Goal: Transaction & Acquisition: Purchase product/service

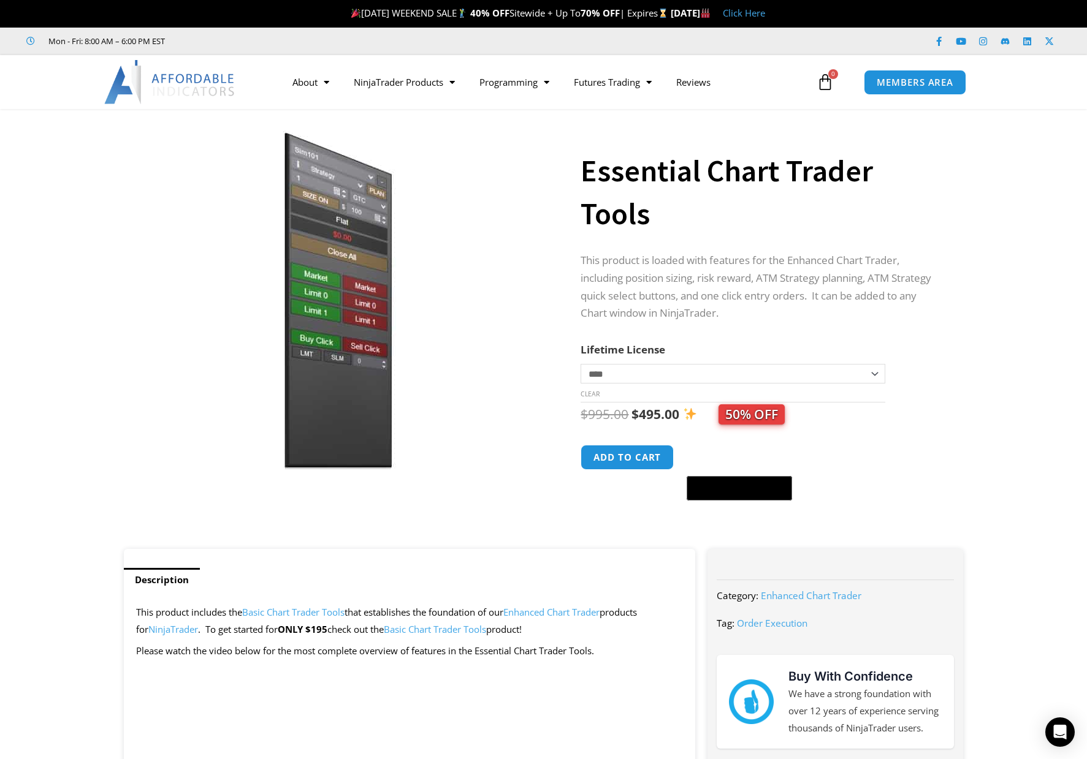
click at [346, 324] on img at bounding box center [338, 300] width 394 height 339
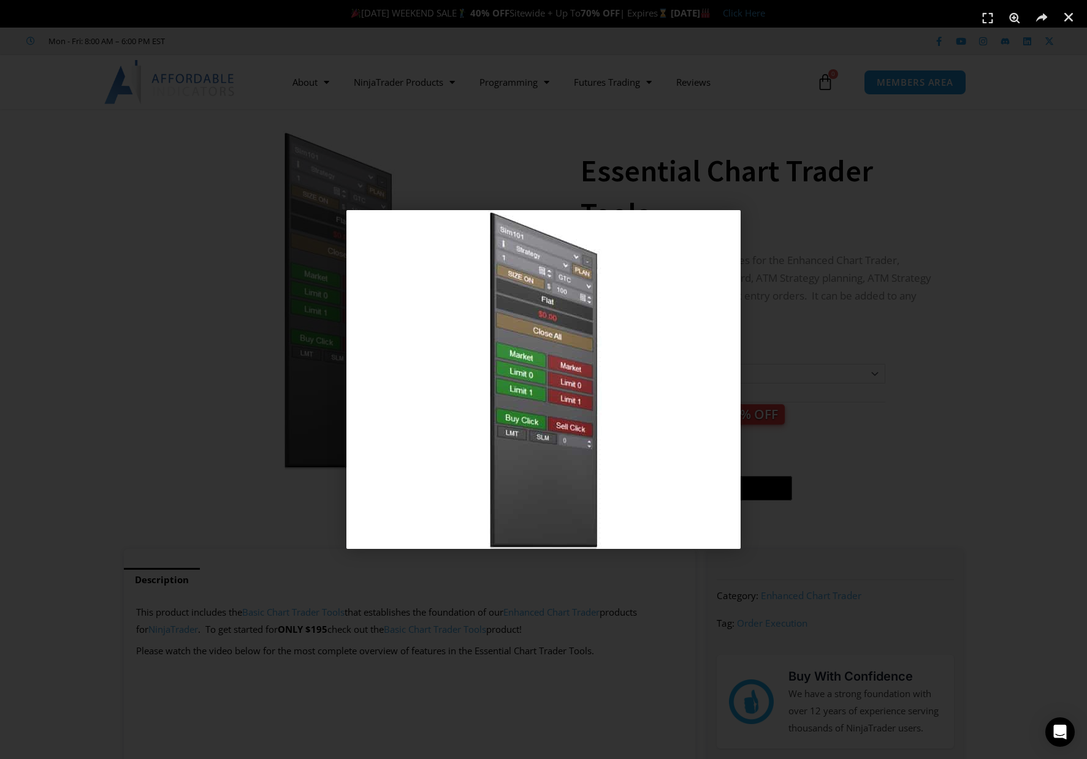
click at [248, 392] on div "1 / 1" at bounding box center [543, 380] width 1001 height 674
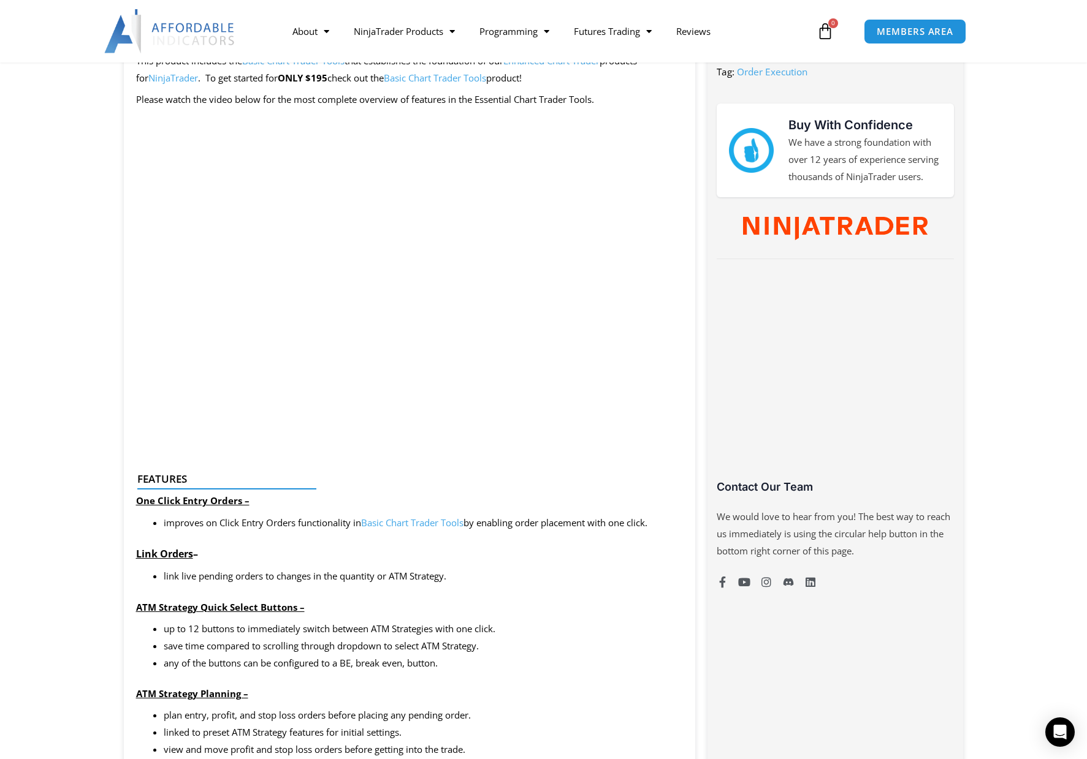
scroll to position [858, 0]
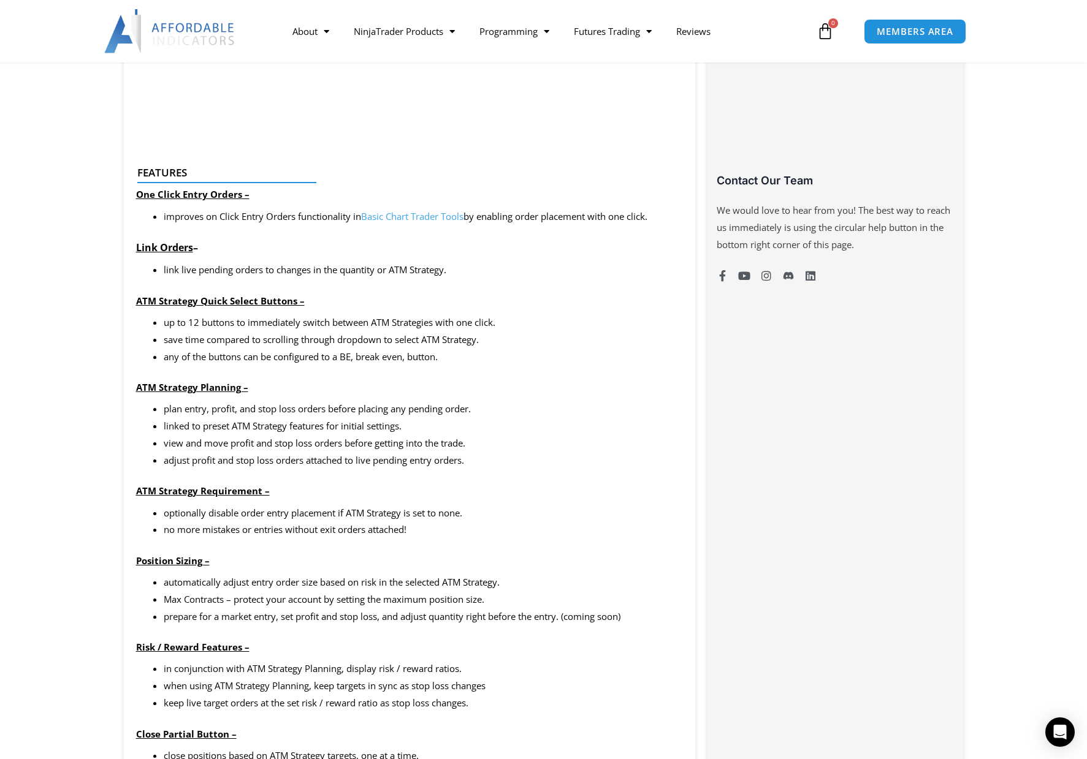
click at [390, 216] on link "Basic Chart Trader Tools" at bounding box center [412, 216] width 102 height 12
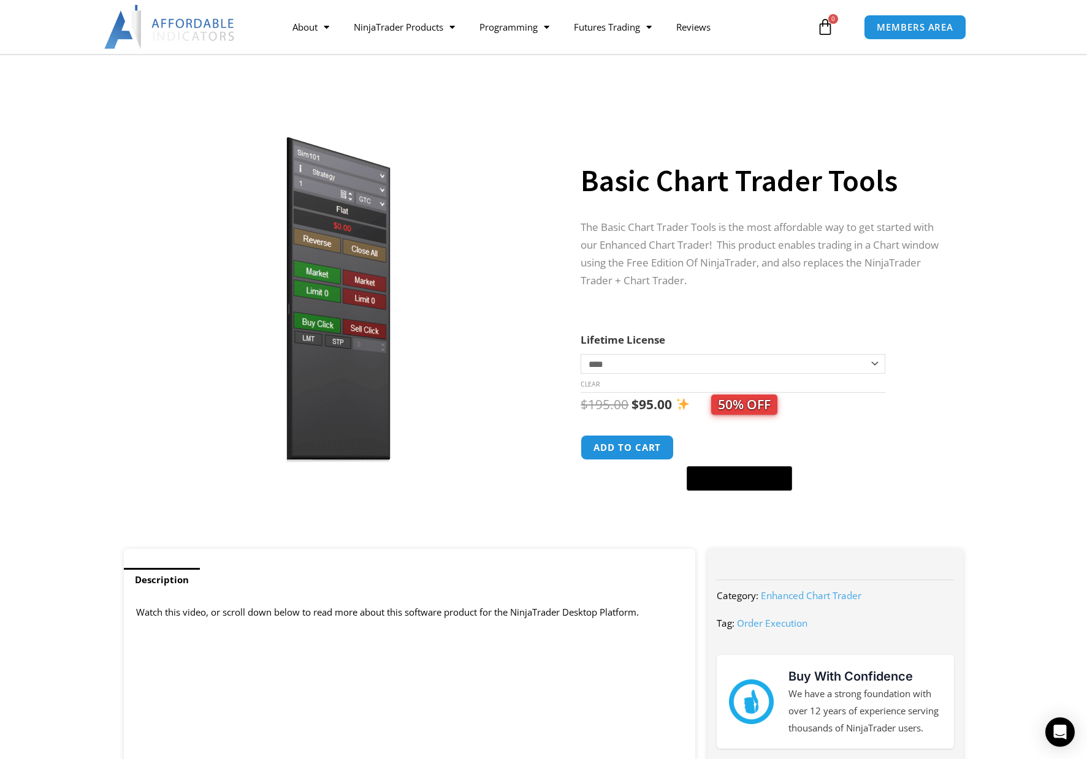
scroll to position [123, 0]
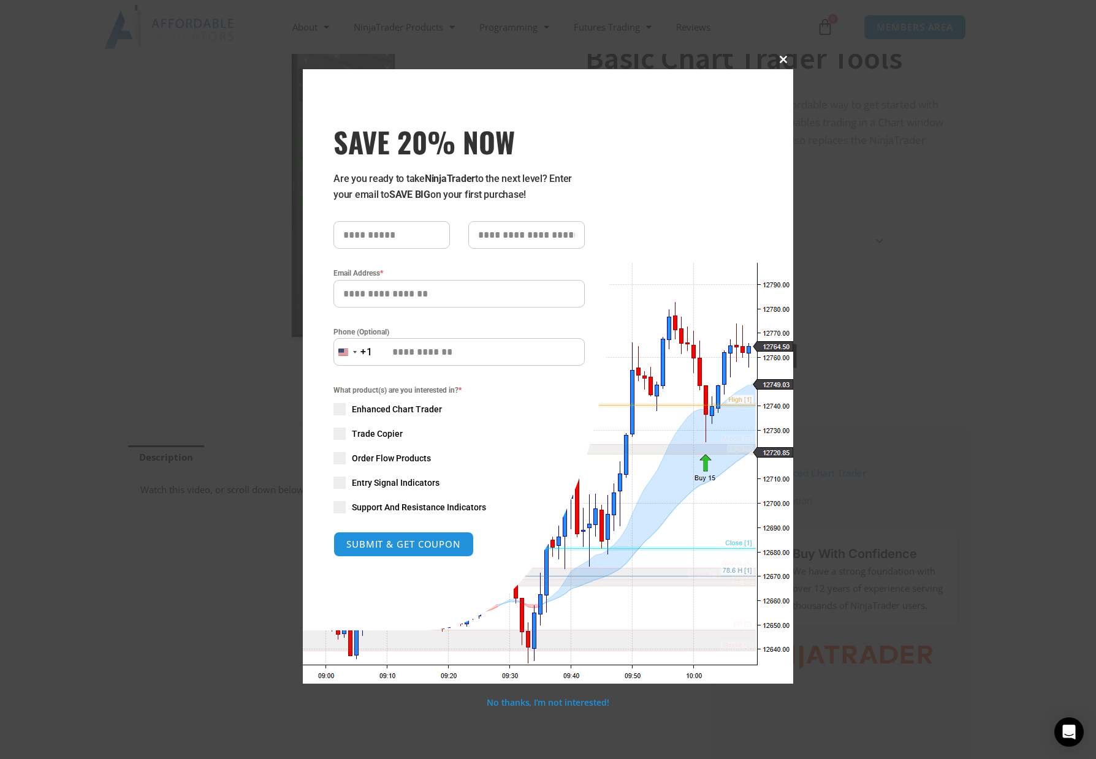
click at [782, 53] on button "Close this module" at bounding box center [784, 60] width 20 height 20
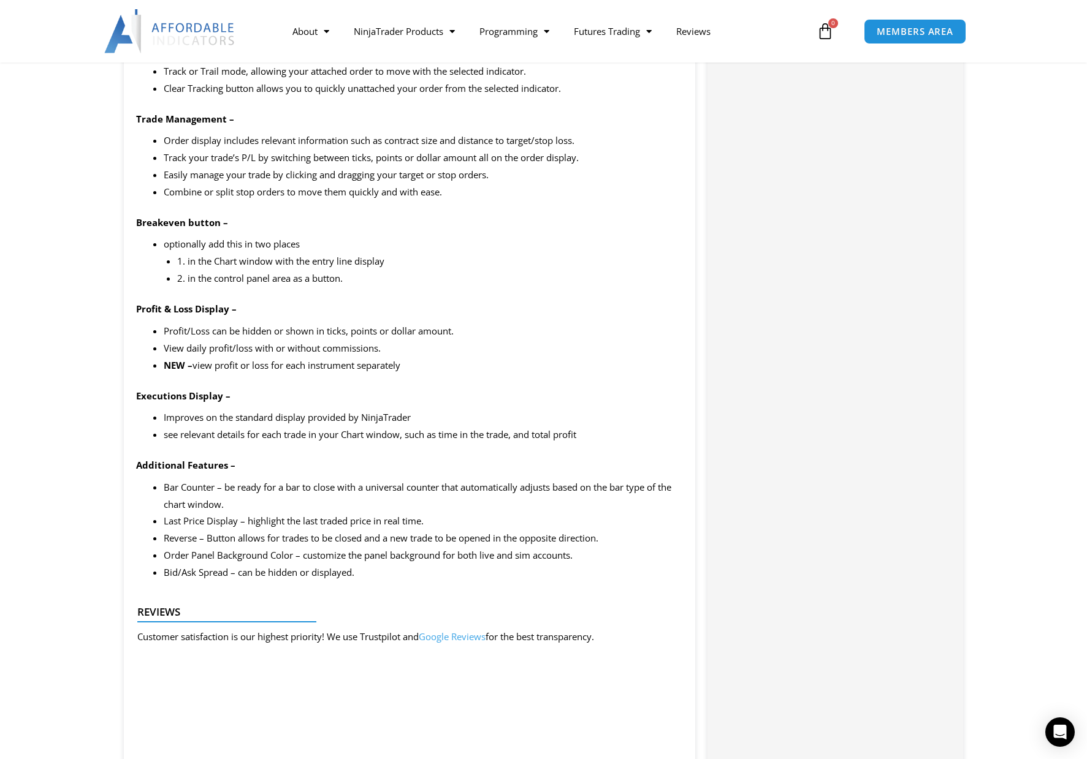
scroll to position [1655, 0]
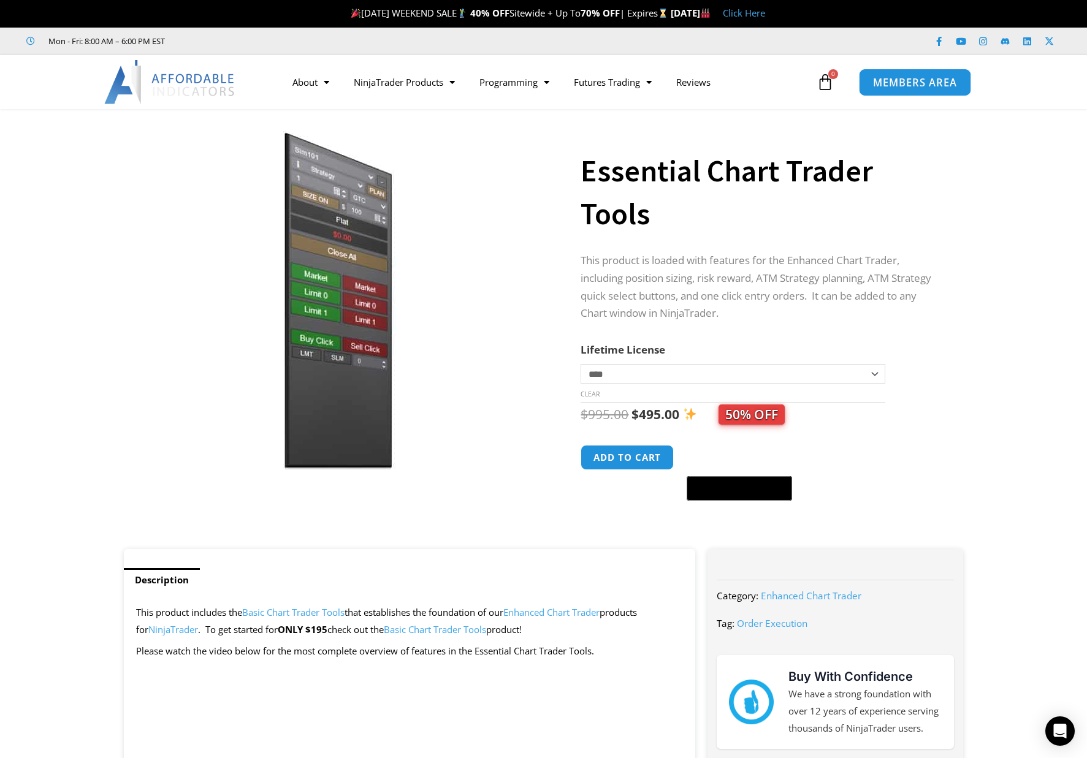
click at [913, 77] on span "MEMBERS AREA" at bounding box center [915, 82] width 84 height 10
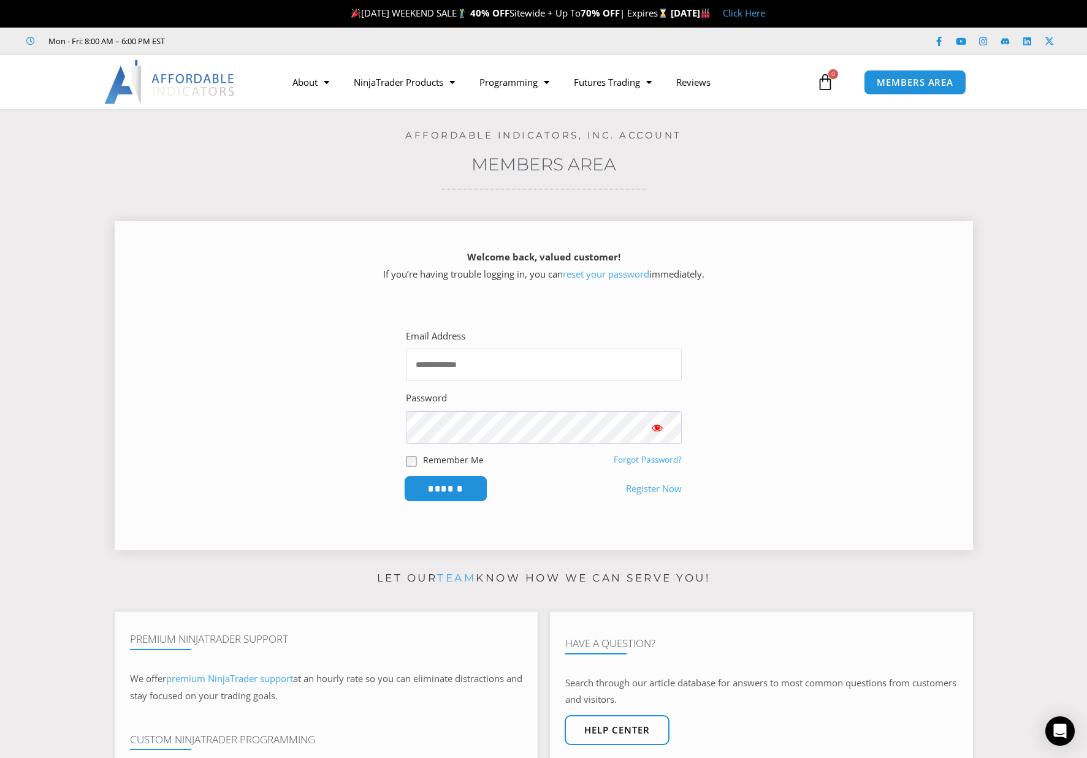
type input "**********"
click at [447, 484] on input "******" at bounding box center [445, 489] width 84 height 26
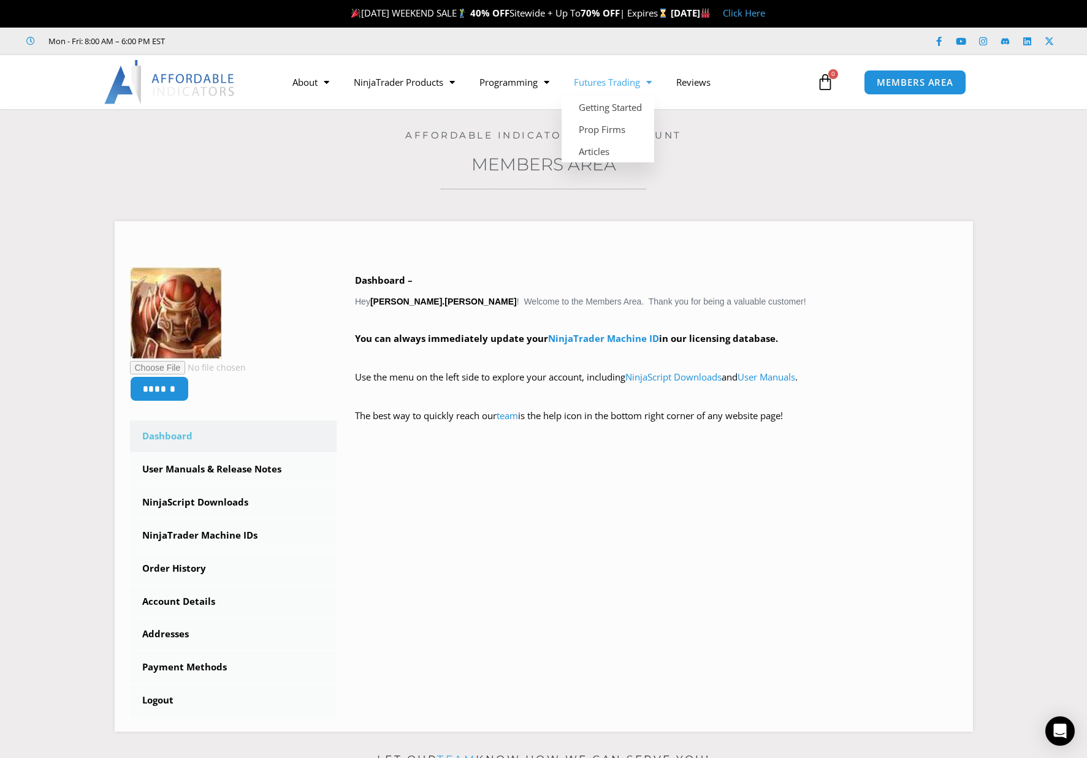
click at [632, 82] on link "Futures Trading" at bounding box center [612, 82] width 102 height 28
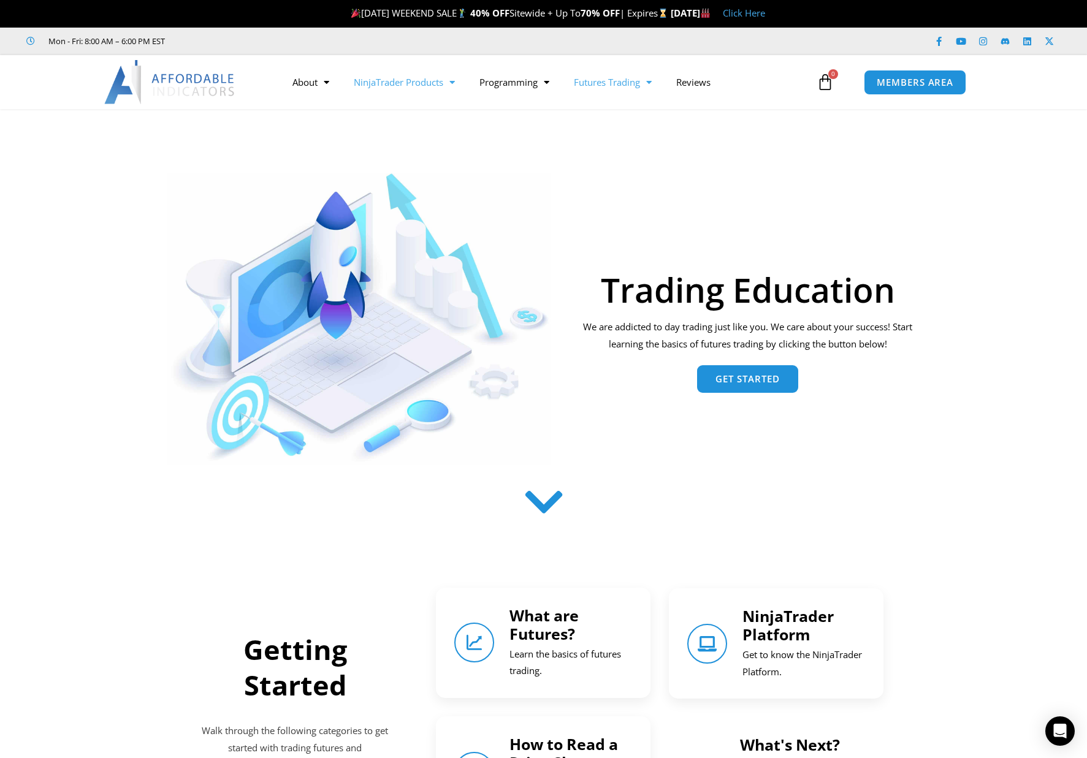
click at [417, 87] on link "NinjaTrader Products" at bounding box center [404, 82] width 126 height 28
click at [395, 108] on link "Promotions" at bounding box center [404, 107] width 126 height 22
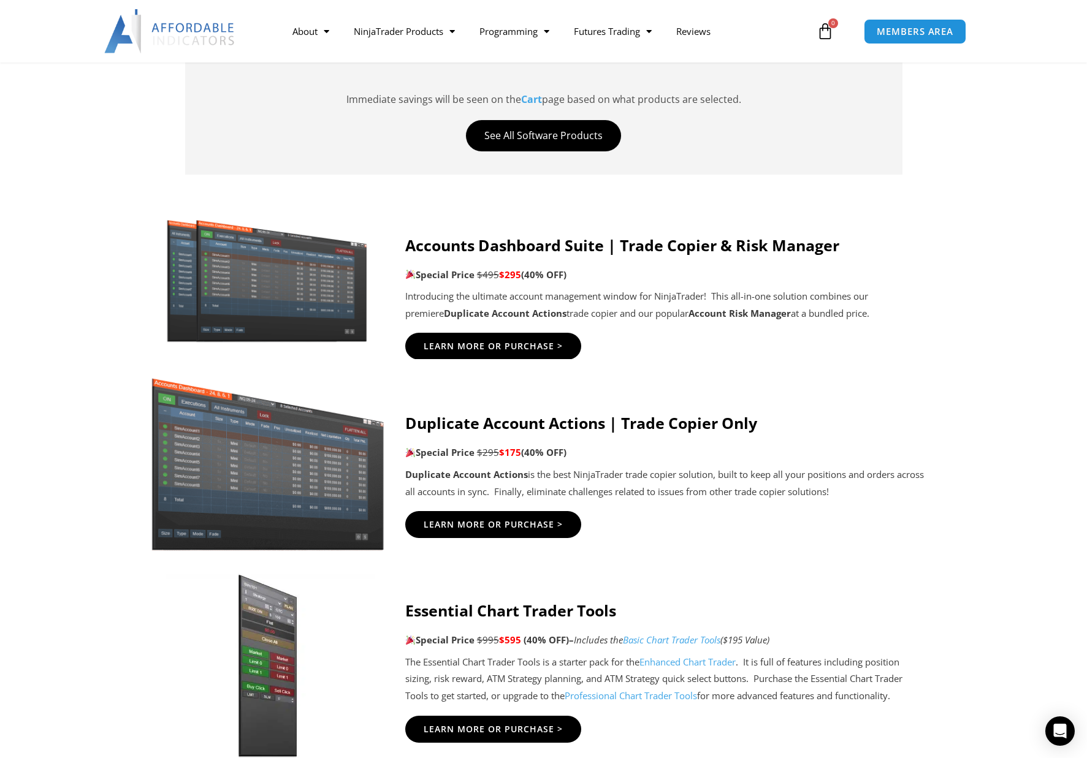
scroll to position [797, 0]
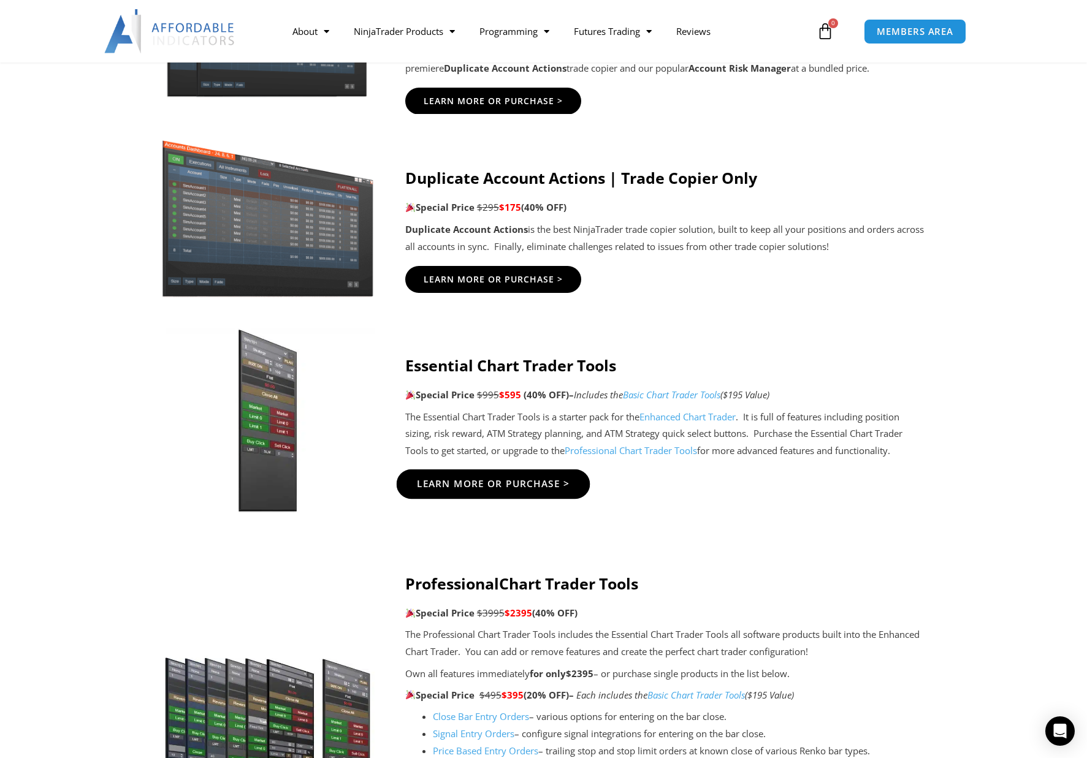
click at [519, 479] on span "Learn More Or Purchase >" at bounding box center [492, 483] width 153 height 9
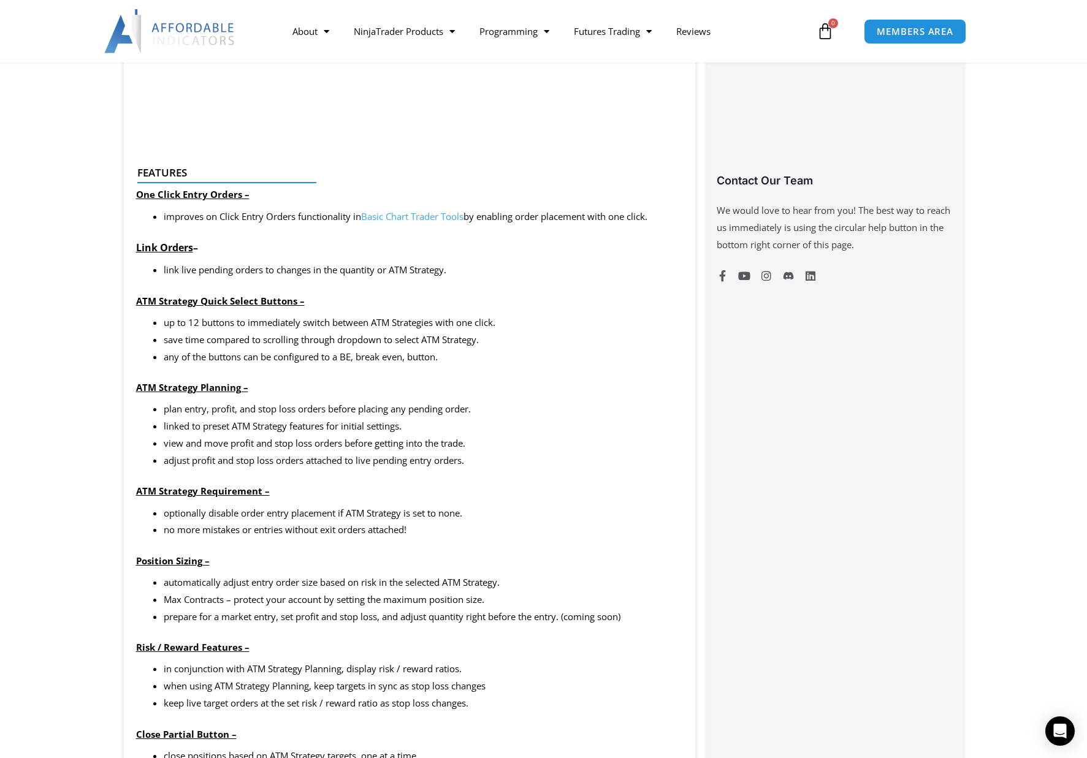
scroll to position [674, 0]
